Goal: Task Accomplishment & Management: Manage account settings

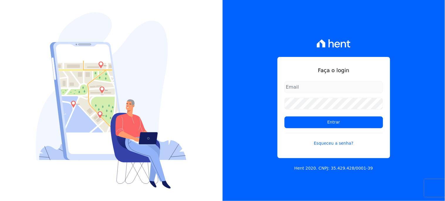
type input "financeiro@agileurbanismo.com"
click at [315, 125] on input "Entrar" at bounding box center [334, 123] width 99 height 12
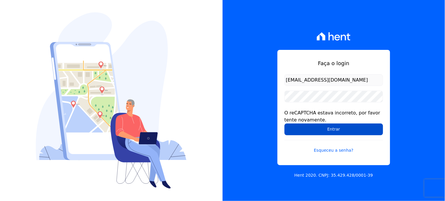
click at [311, 129] on input "Entrar" at bounding box center [334, 130] width 99 height 12
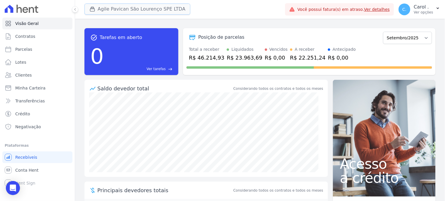
click at [149, 9] on button "Agile Pavican São Lourenço SPE LTDA" at bounding box center [138, 9] width 106 height 11
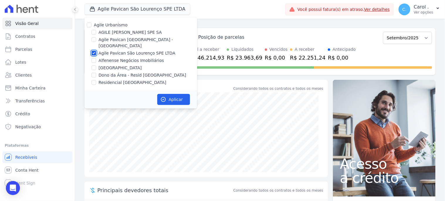
click at [93, 51] on input "Agile Pavican São Lourenço SPE LTDA" at bounding box center [94, 53] width 5 height 5
checkbox input "false"
click at [95, 58] on input "Alfenense Negócios Imobiliários" at bounding box center [94, 60] width 5 height 5
checkbox input "true"
click at [185, 95] on button "Aplicar" at bounding box center [173, 99] width 33 height 11
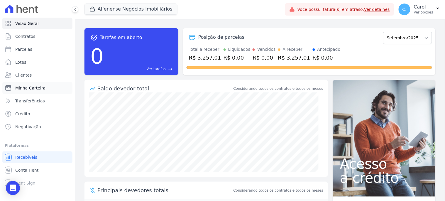
click at [34, 85] on span "Minha Carteira" at bounding box center [30, 88] width 30 height 6
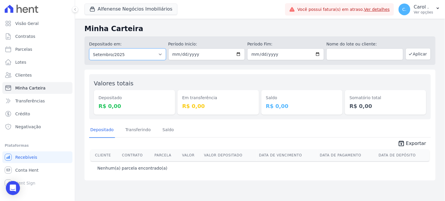
click at [149, 53] on select "Todos os meses Junho/2023 Julho/2023 Agosto/2023 Setembro/2023 Outubro/2023 Nov…" at bounding box center [127, 54] width 77 height 12
select select "08/2025"
click at [89, 48] on select "Todos os meses Junho/2023 Julho/2023 Agosto/2023 Setembro/2023 Outubro/2023 Nov…" at bounding box center [127, 54] width 77 height 12
click at [423, 55] on button "Aplicar" at bounding box center [418, 54] width 25 height 12
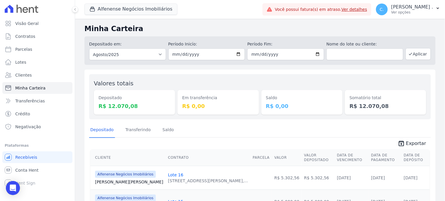
scroll to position [60, 0]
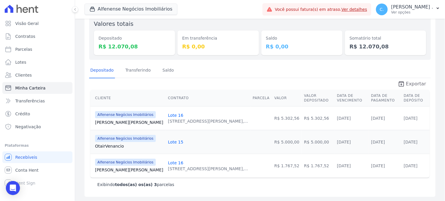
click at [416, 83] on span "Exportar" at bounding box center [416, 83] width 20 height 7
